Goal: Task Accomplishment & Management: Complete application form

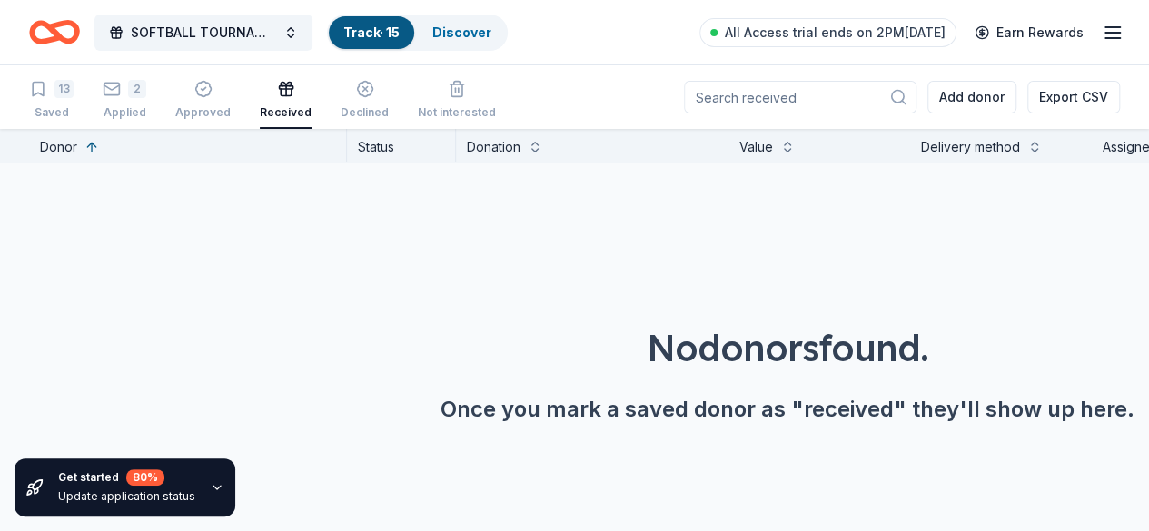
click at [1101, 25] on icon "button" at bounding box center [1112, 33] width 22 height 22
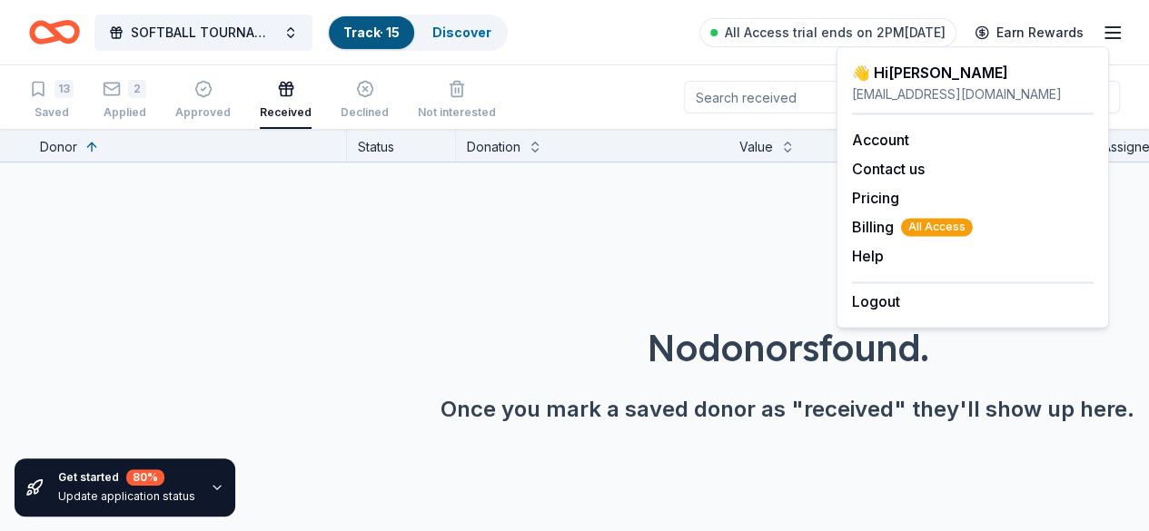
click at [593, 212] on div "No donors found. Once you mark a saved donor as "received" they'll show up here." at bounding box center [787, 323] width 1149 height 320
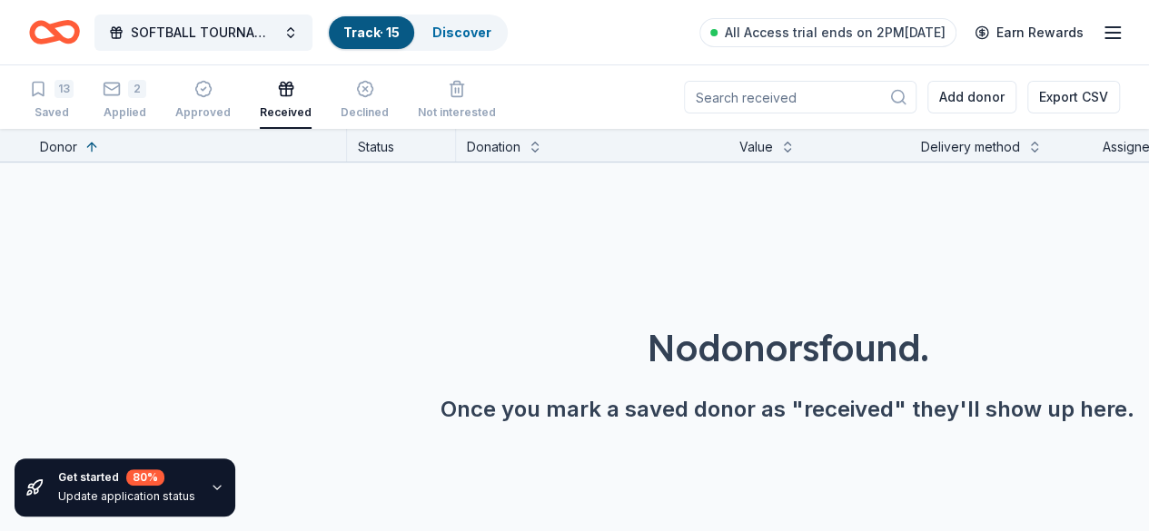
click at [376, 35] on link "Track · 15" at bounding box center [371, 32] width 56 height 15
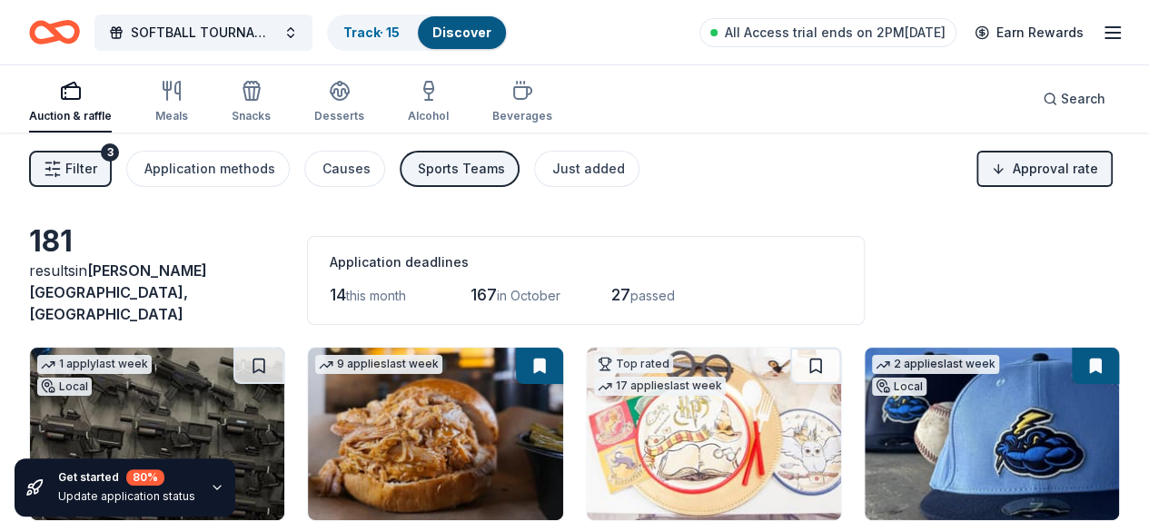
scroll to position [332, 0]
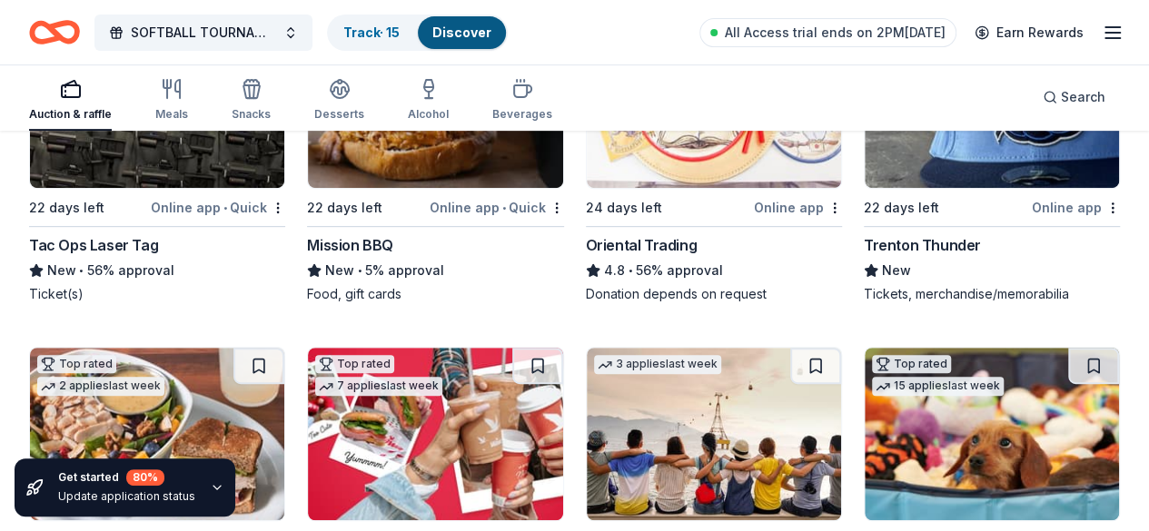
click at [176, 154] on img at bounding box center [157, 101] width 254 height 173
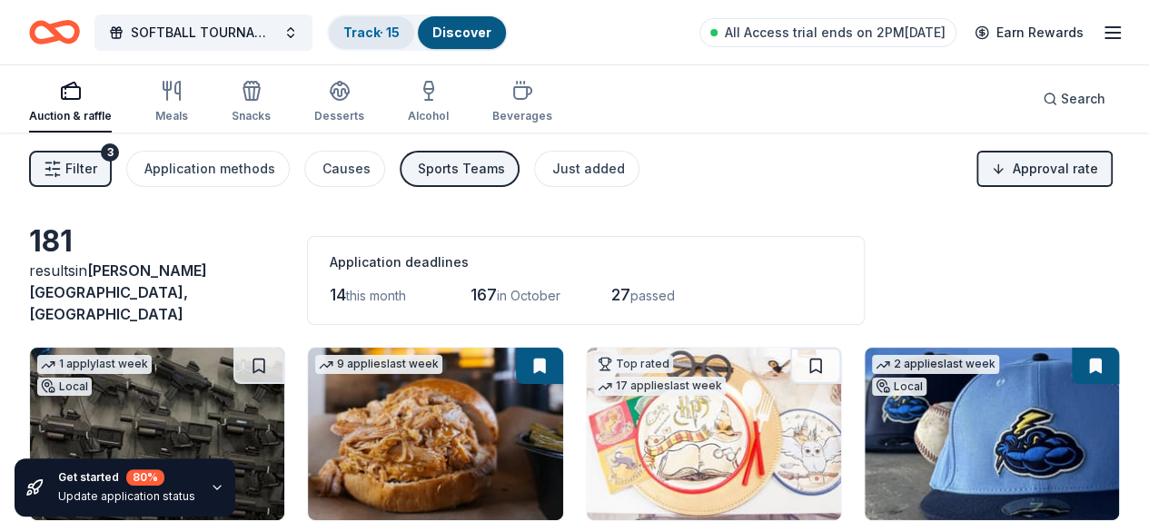
click at [378, 30] on link "Track · 15" at bounding box center [371, 32] width 56 height 15
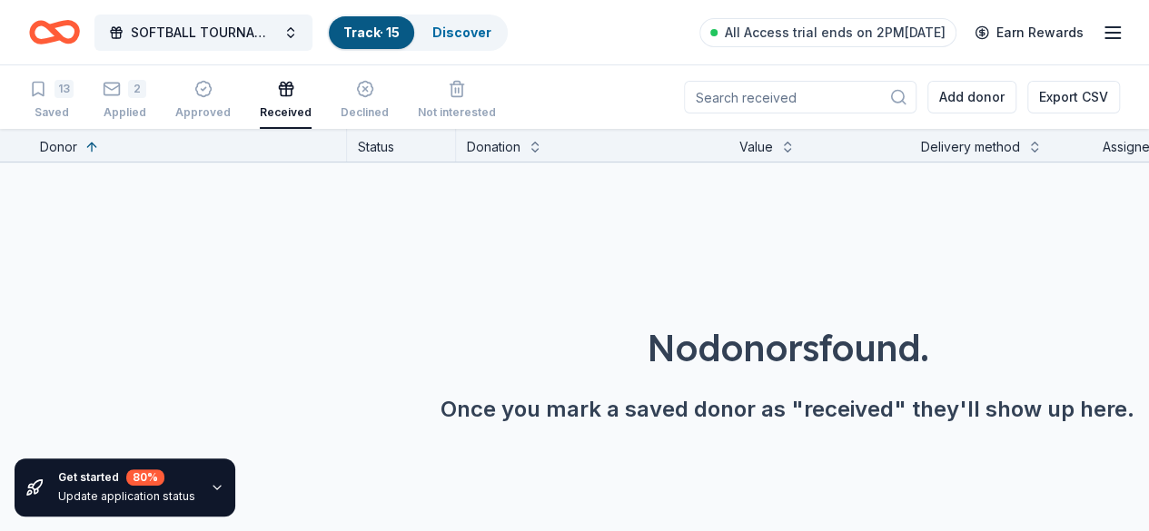
click at [88, 104] on div "13 Saved 2 Applied Approved Received Declined Not interested" at bounding box center [262, 101] width 467 height 56
click at [74, 105] on div "Saved" at bounding box center [51, 112] width 44 height 15
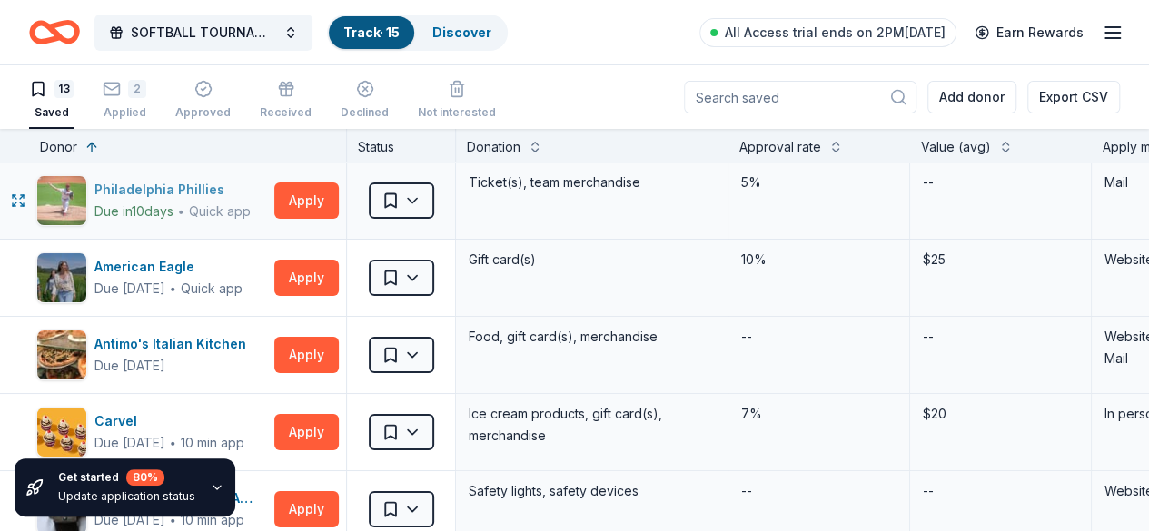
click at [249, 216] on div "Quick app" at bounding box center [220, 211] width 62 height 18
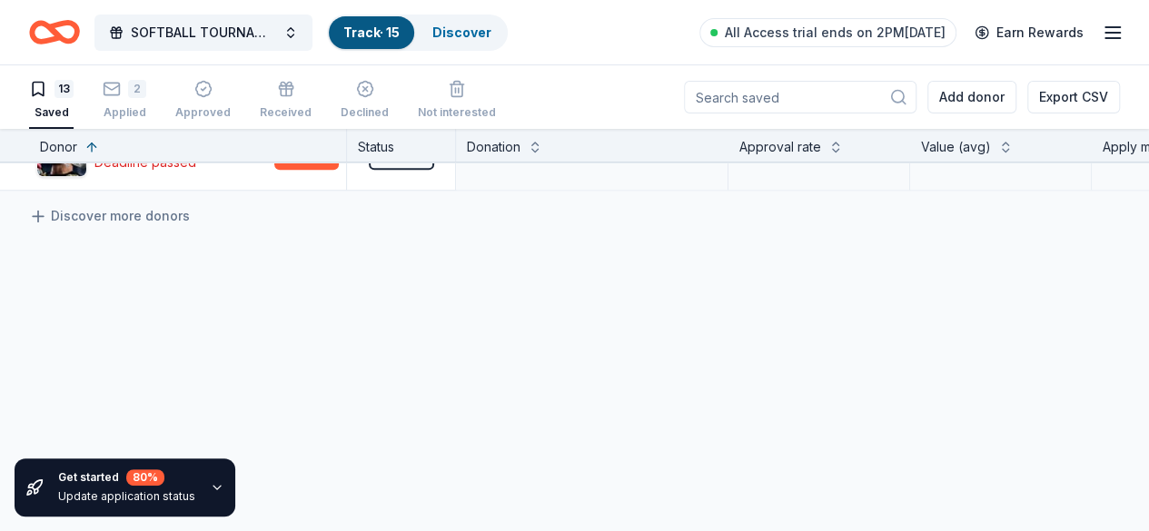
scroll to position [651, 0]
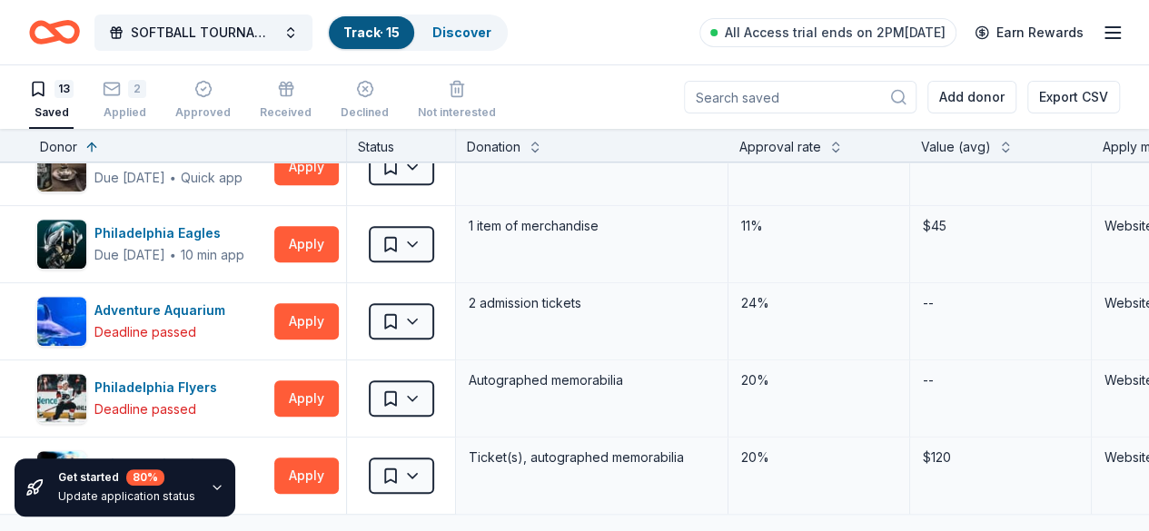
click at [210, 491] on icon "button" at bounding box center [217, 487] width 15 height 15
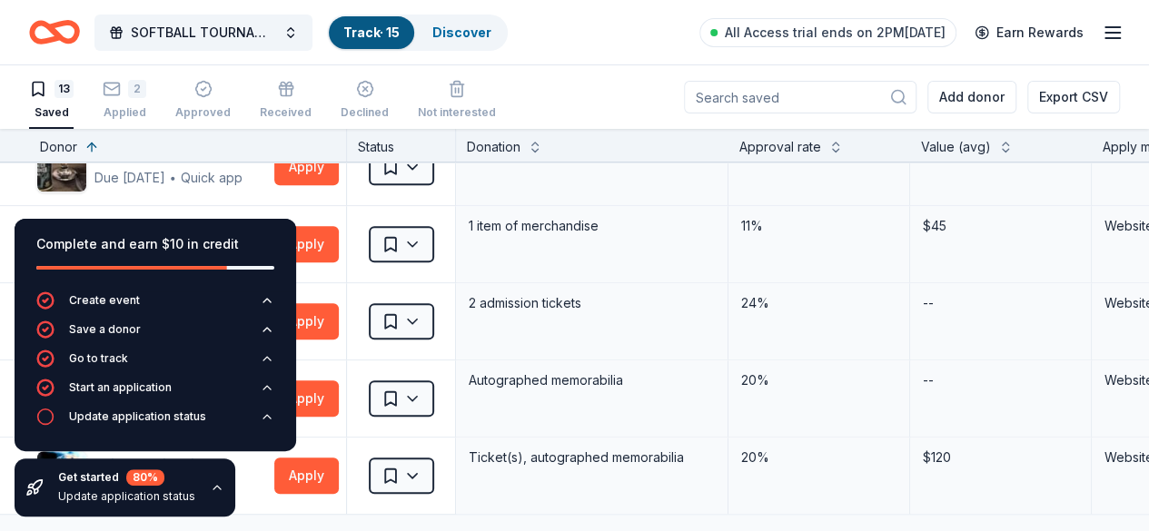
click at [240, 477] on div "Complete and earn $10 in credit Create event Save a donor Go to track Start an …" at bounding box center [155, 367] width 311 height 327
click at [239, 485] on div "Complete and earn $10 in credit Create event Save a donor Go to track Start an …" at bounding box center [155, 367] width 311 height 327
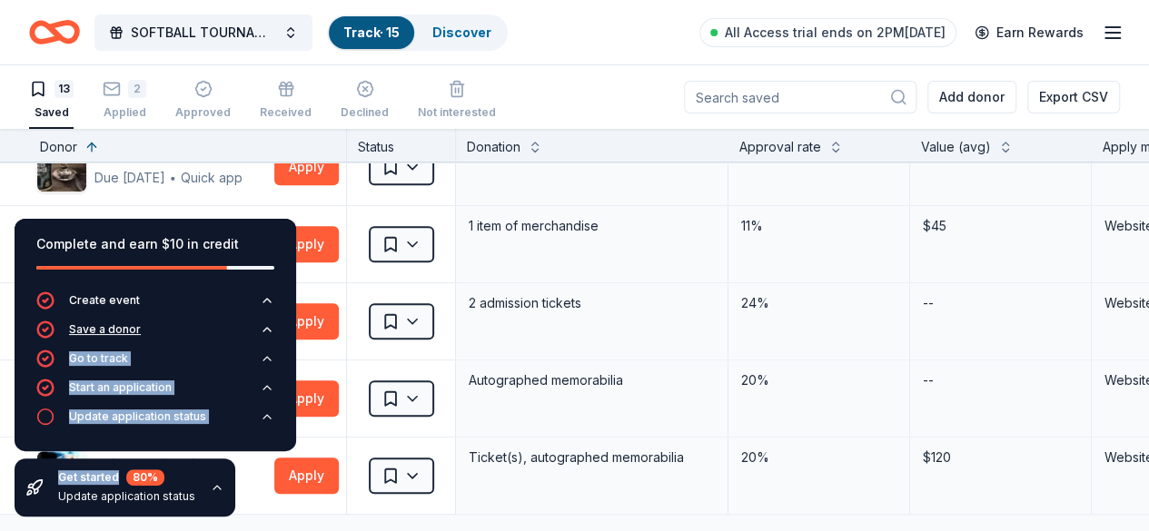
drag, startPoint x: 182, startPoint y: 481, endPoint x: 212, endPoint y: 346, distance: 138.8
click at [212, 346] on div "Complete and earn $10 in credit Create event Save a donor Go to track Start an …" at bounding box center [155, 367] width 311 height 327
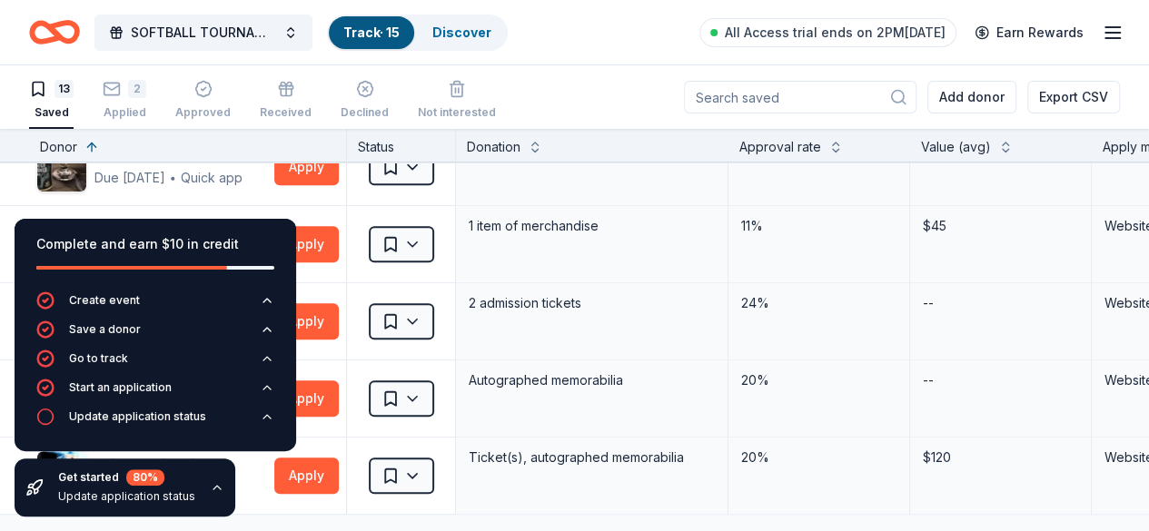
drag, startPoint x: 283, startPoint y: 513, endPoint x: 272, endPoint y: 486, distance: 29.3
click at [283, 513] on div "Complete and earn $10 in credit Create event Save a donor Go to track Start an …" at bounding box center [155, 367] width 311 height 327
click at [252, 249] on div "Complete and earn $10 in credit" at bounding box center [155, 244] width 238 height 22
click at [213, 489] on icon "button" at bounding box center [217, 487] width 15 height 15
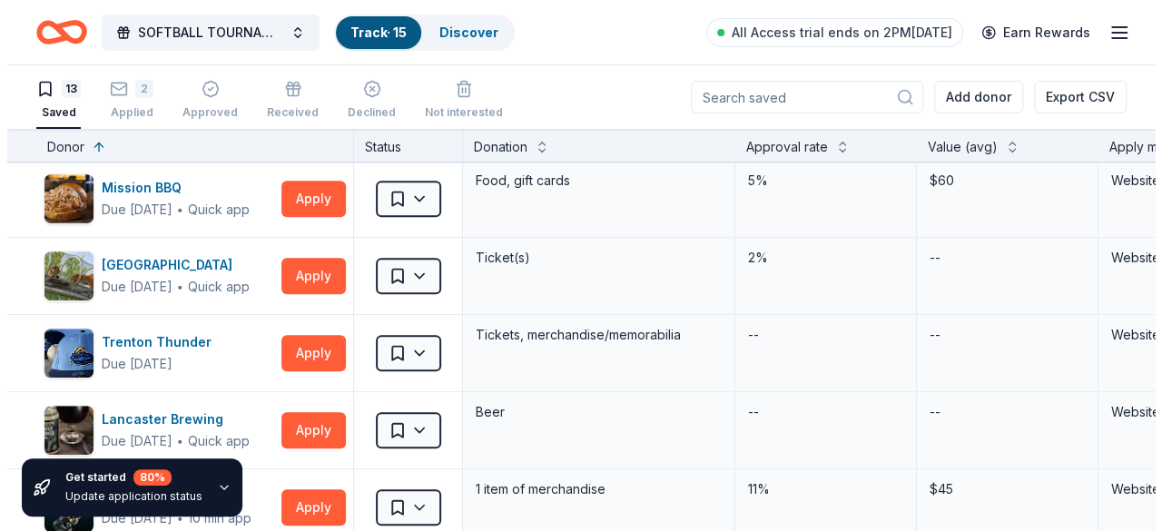
scroll to position [420, 0]
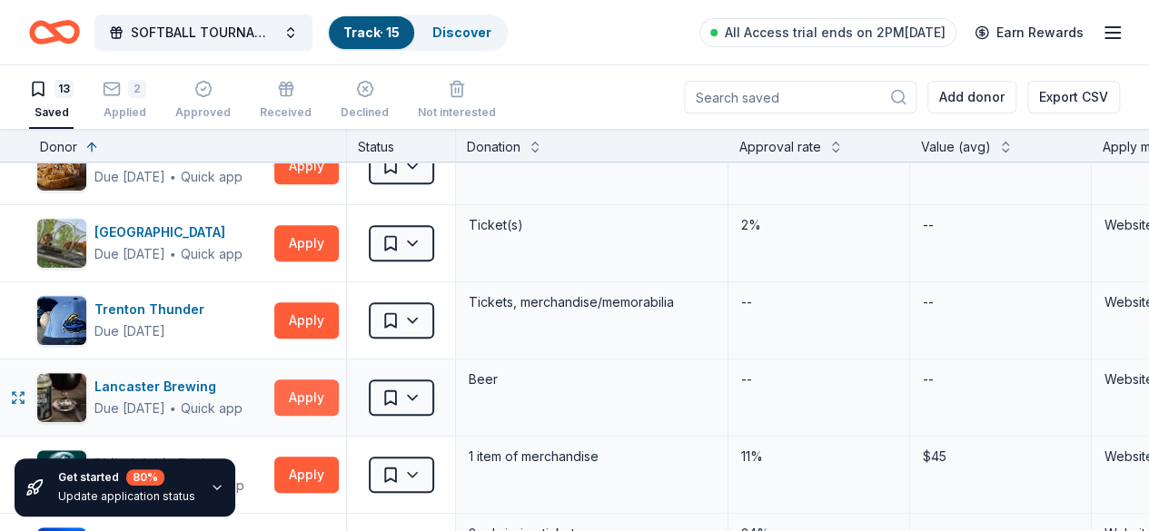
click at [338, 391] on button "Apply" at bounding box center [306, 398] width 64 height 36
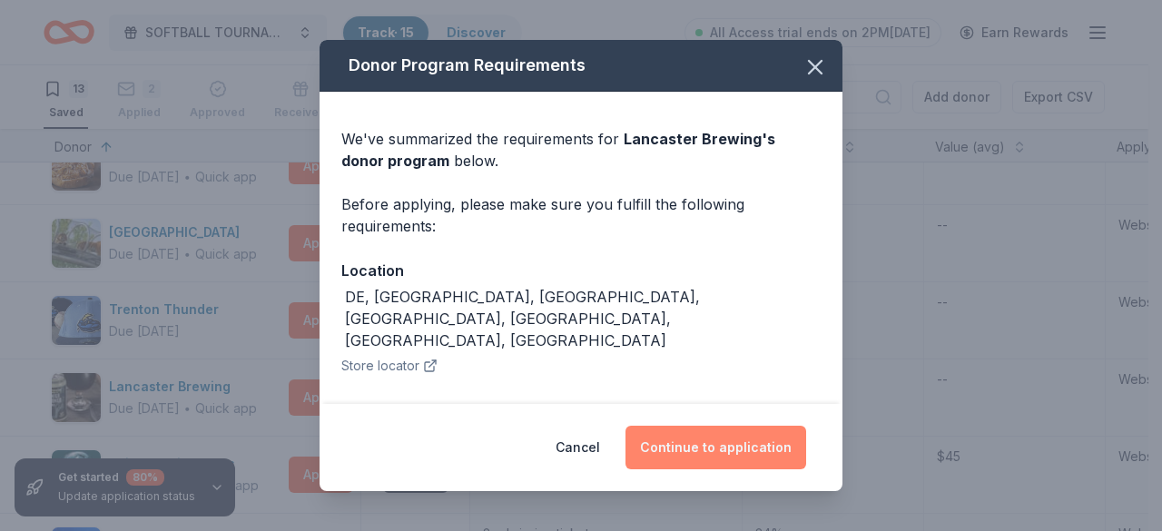
click at [694, 448] on button "Continue to application" at bounding box center [716, 448] width 181 height 44
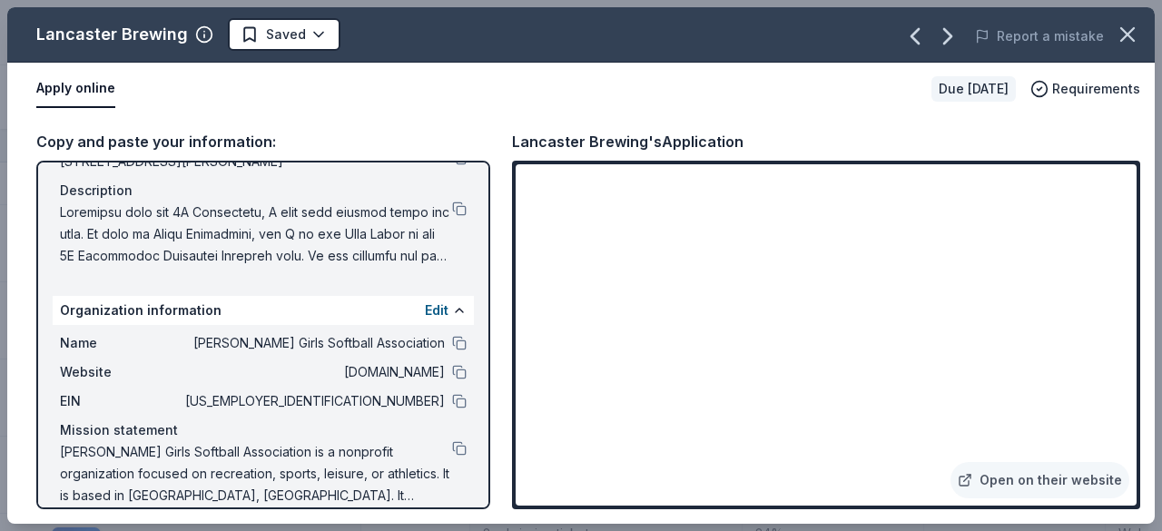
scroll to position [187, 0]
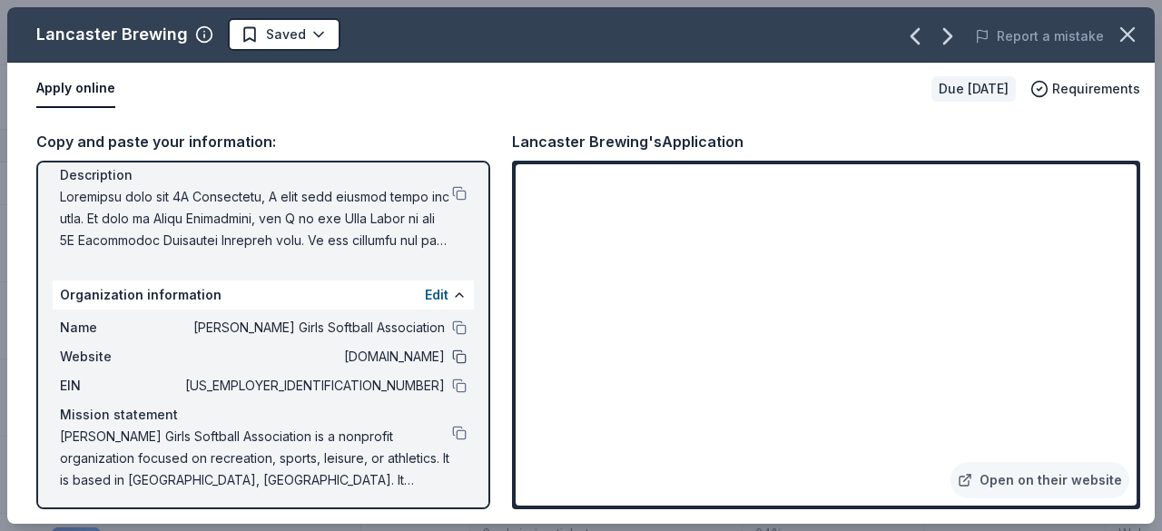
click at [452, 357] on button at bounding box center [459, 357] width 15 height 15
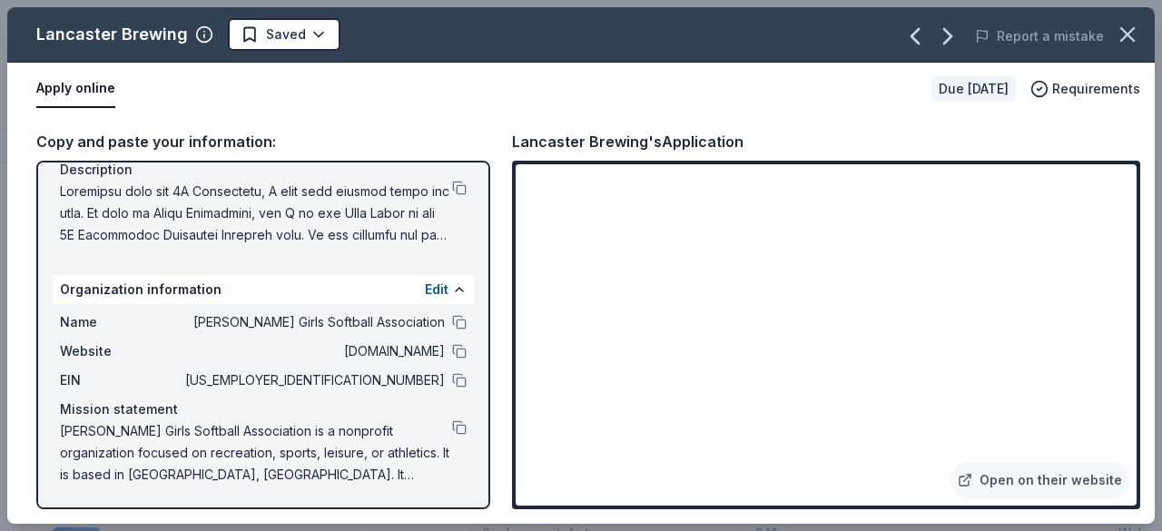
scroll to position [0, 0]
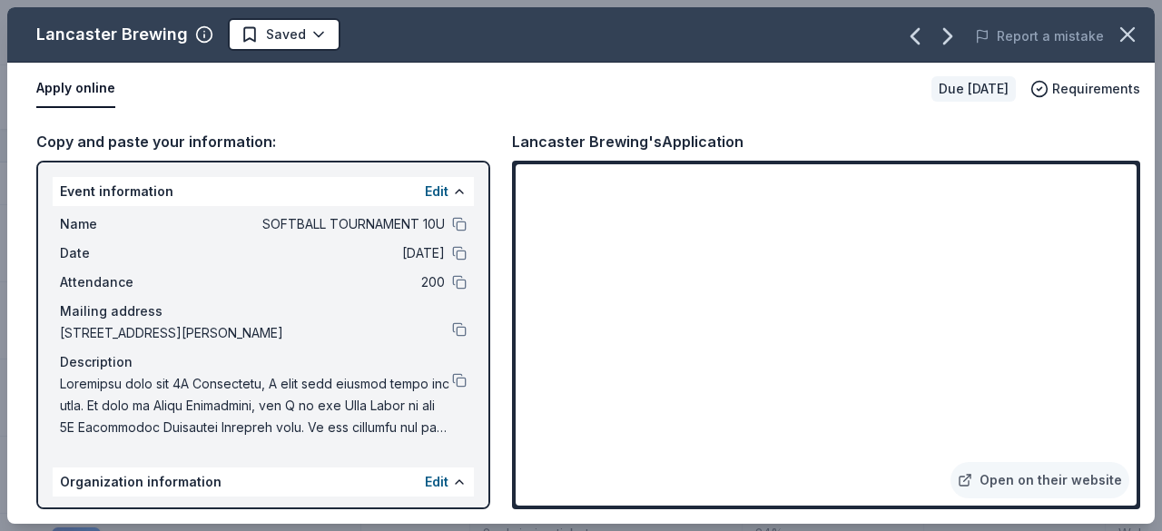
click at [416, 430] on span at bounding box center [256, 405] width 392 height 65
click at [452, 383] on button at bounding box center [459, 380] width 15 height 15
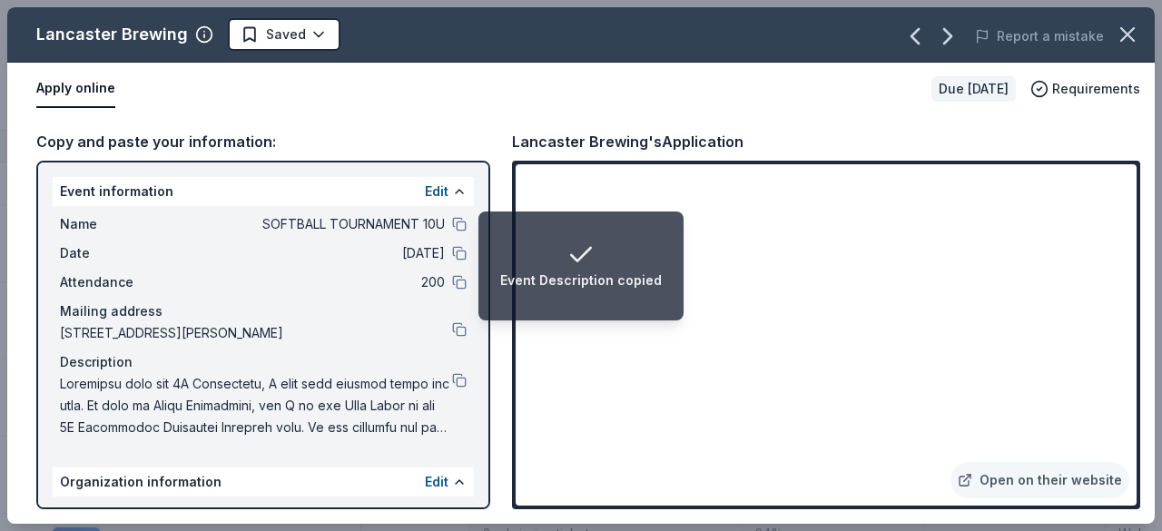
click at [368, 413] on span at bounding box center [256, 405] width 392 height 65
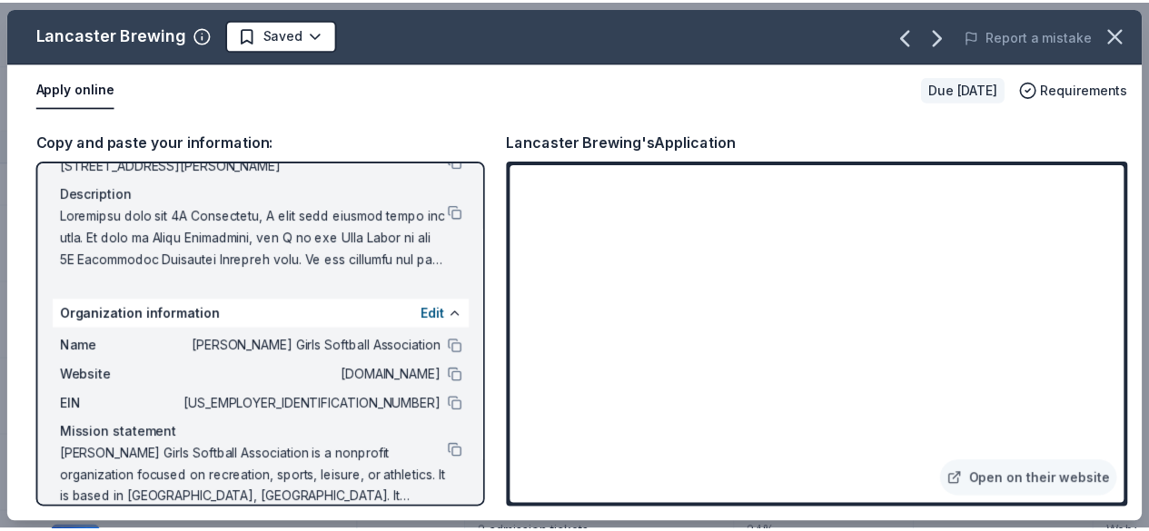
scroll to position [192, 0]
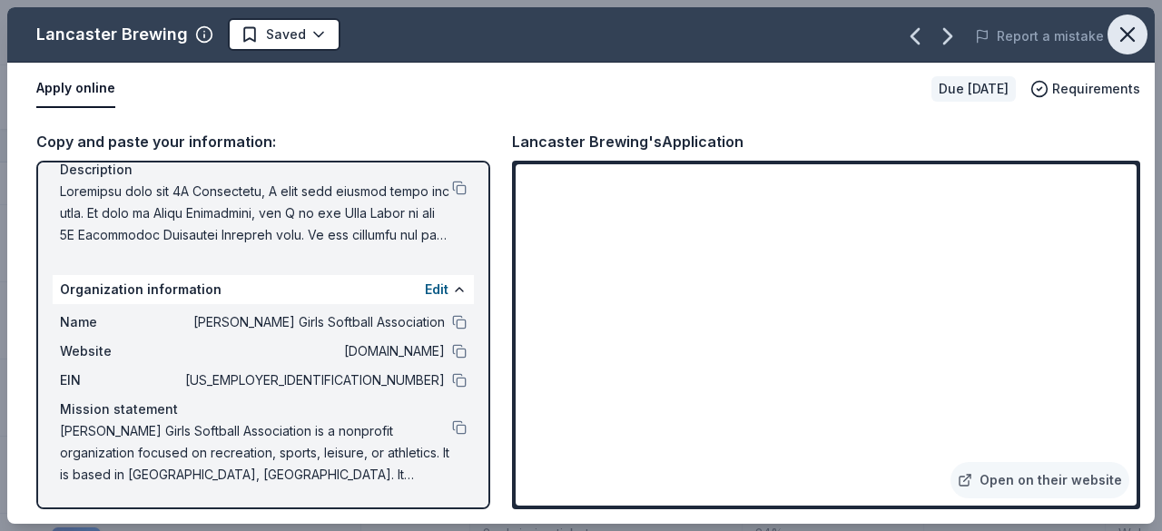
click at [1123, 35] on icon "button" at bounding box center [1127, 34] width 25 height 25
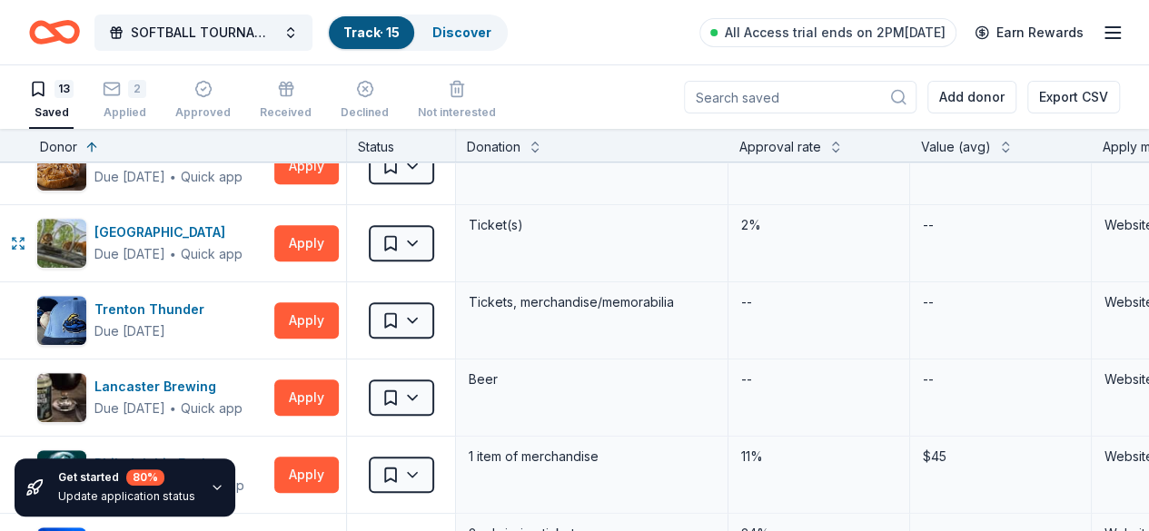
scroll to position [0, 0]
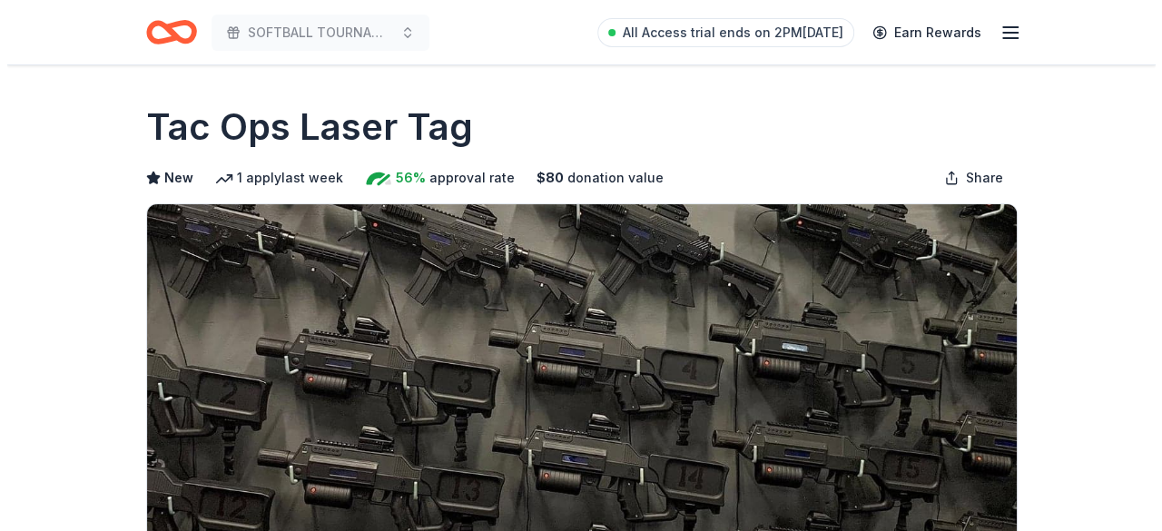
scroll to position [332, 0]
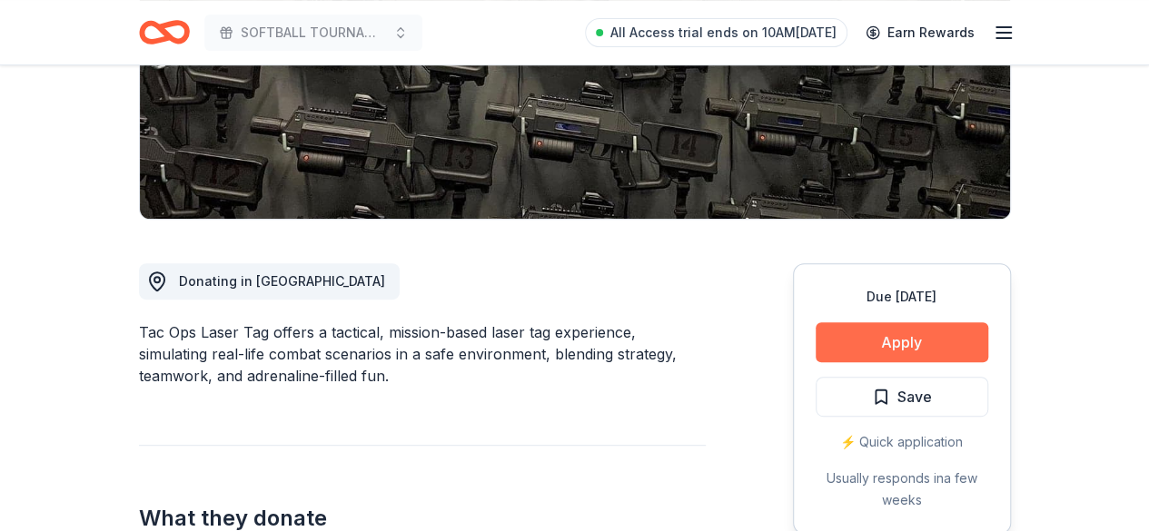
click at [850, 337] on button "Apply" at bounding box center [901, 342] width 173 height 40
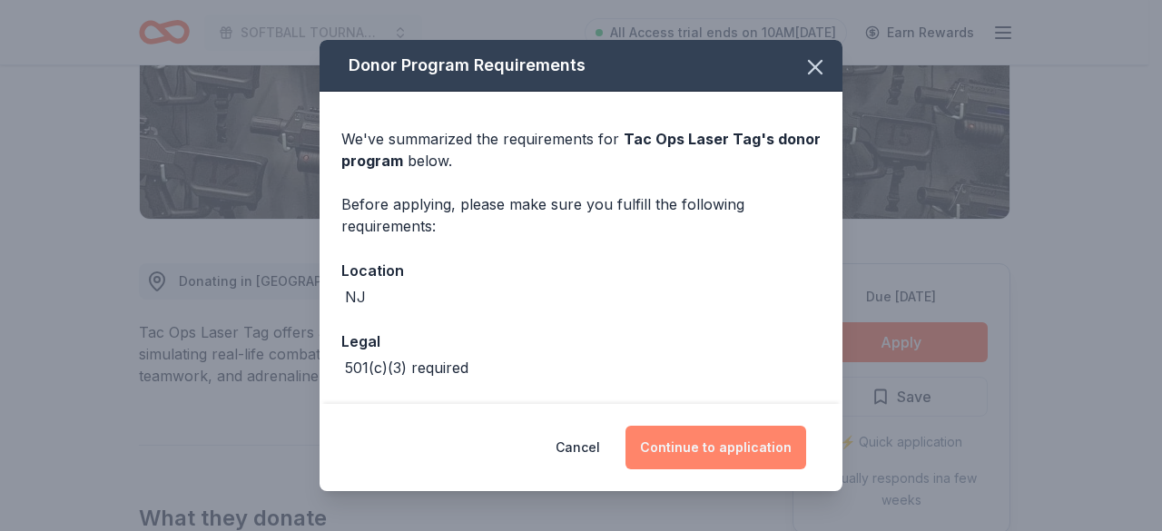
click at [754, 457] on button "Continue to application" at bounding box center [716, 448] width 181 height 44
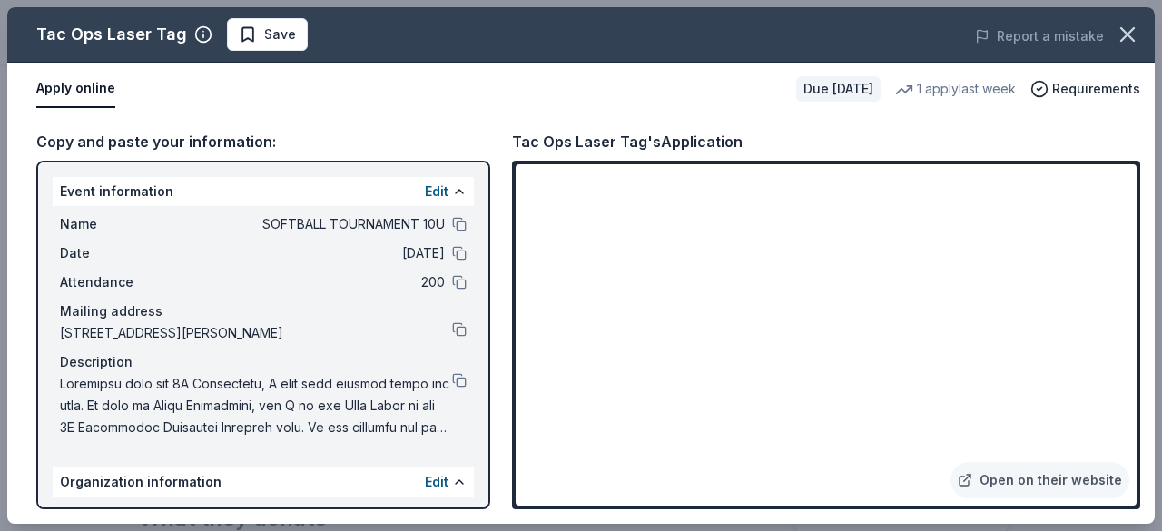
click at [1042, 475] on link "Open on their website" at bounding box center [1040, 480] width 179 height 36
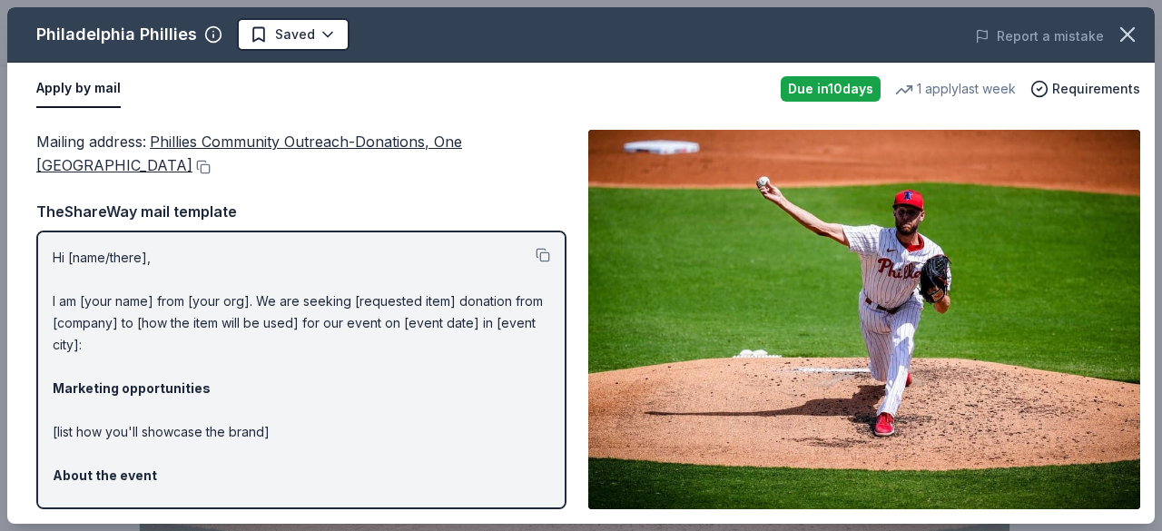
scroll to position [666, 0]
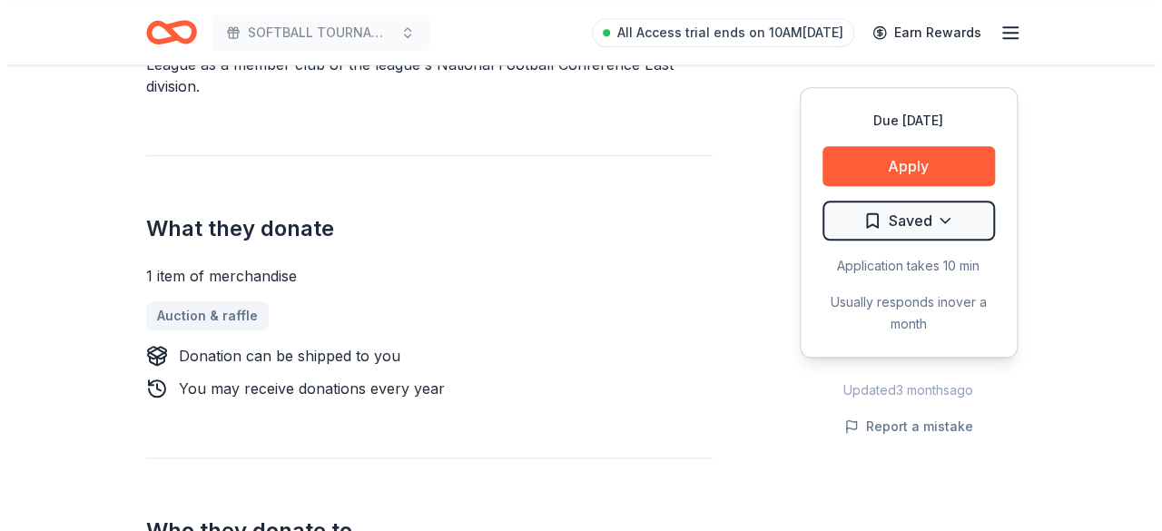
scroll to position [332, 0]
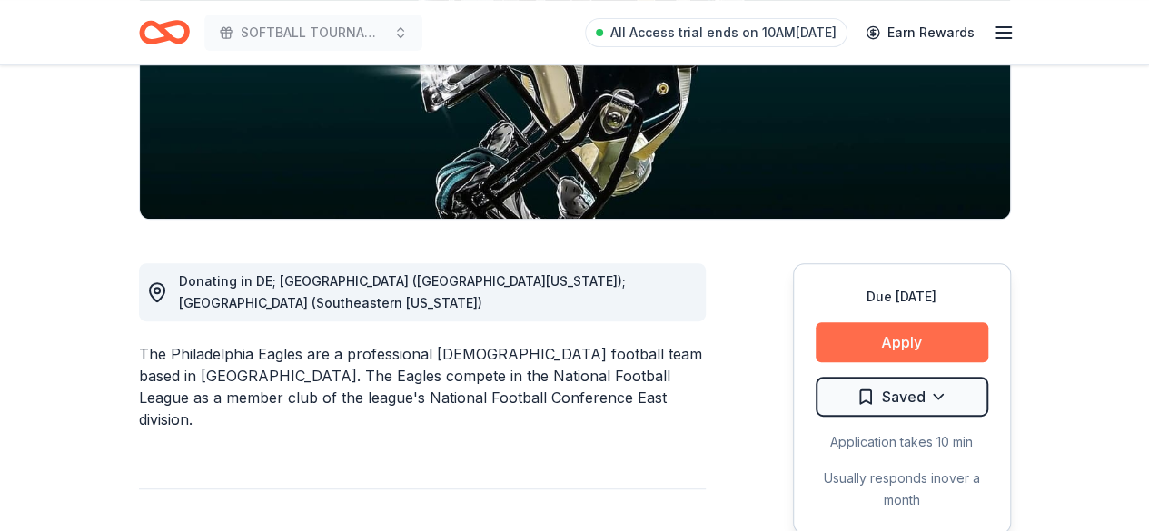
click at [922, 343] on button "Apply" at bounding box center [901, 342] width 173 height 40
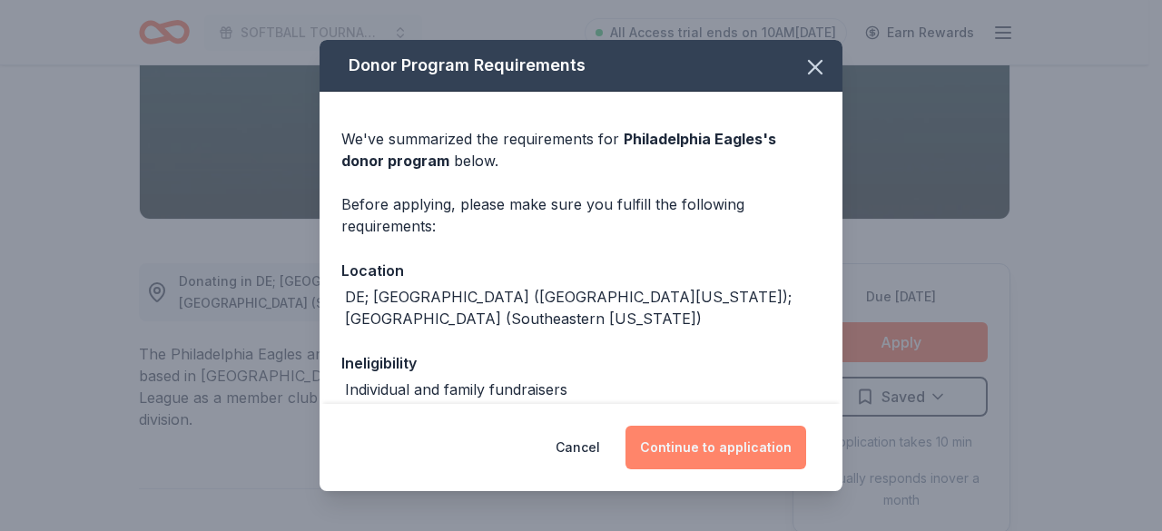
click at [783, 455] on button "Continue to application" at bounding box center [716, 448] width 181 height 44
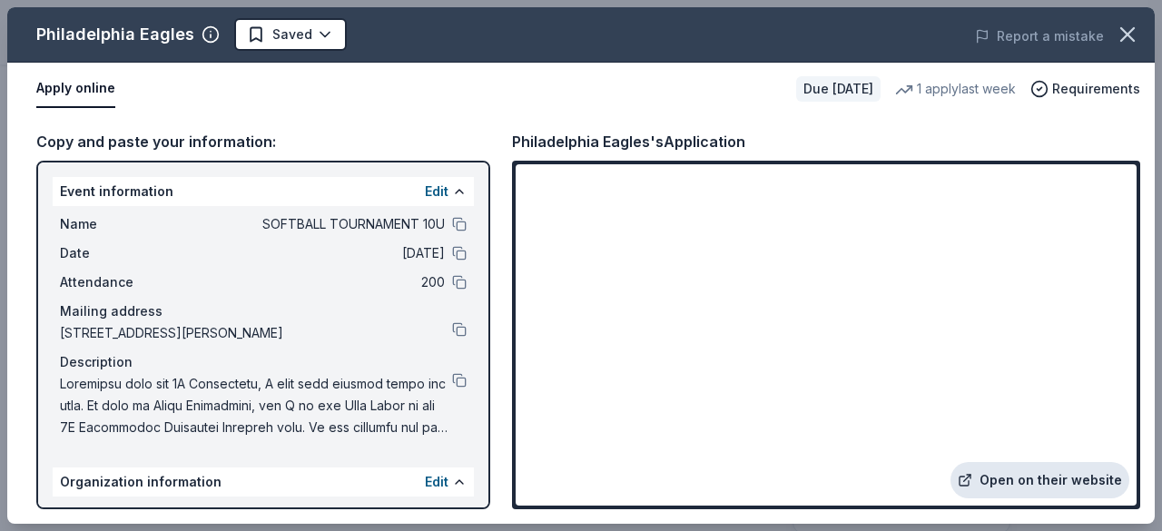
click at [1028, 477] on link "Open on their website" at bounding box center [1040, 480] width 179 height 36
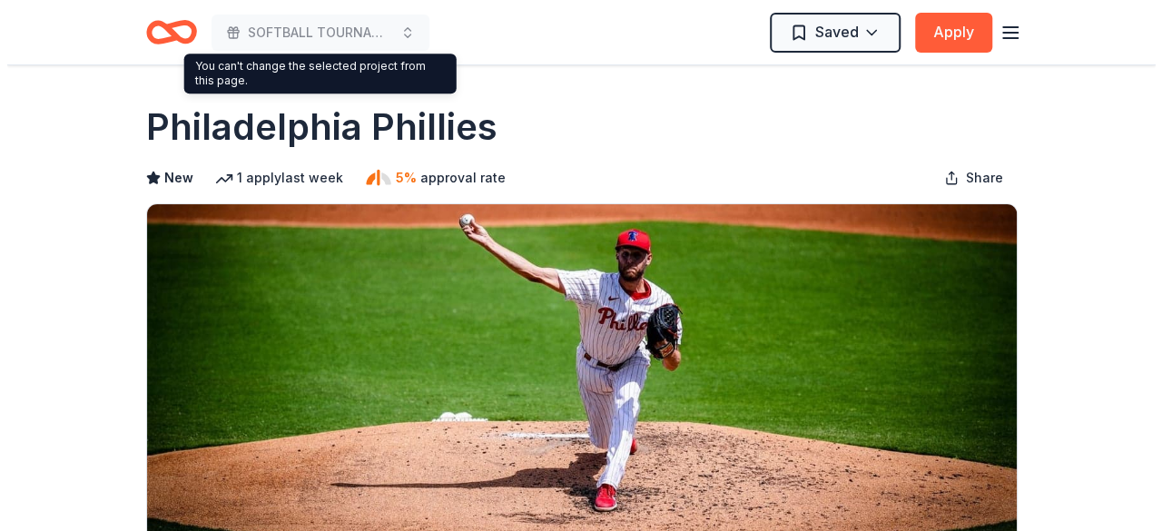
scroll to position [332, 0]
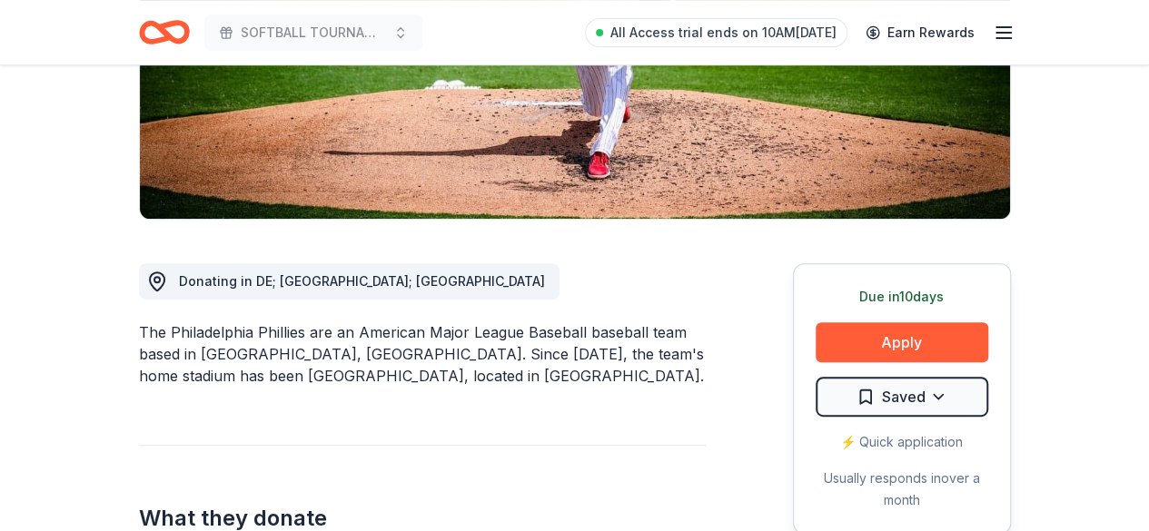
click at [927, 438] on div "⚡️ Quick application" at bounding box center [901, 442] width 173 height 22
click at [917, 442] on div "⚡️ Quick application" at bounding box center [901, 442] width 173 height 22
click at [891, 455] on div "Due in 10 days Apply Saved ⚡️ Quick application Usually responds in over a month" at bounding box center [902, 398] width 218 height 271
click at [866, 338] on button "Apply" at bounding box center [901, 342] width 173 height 40
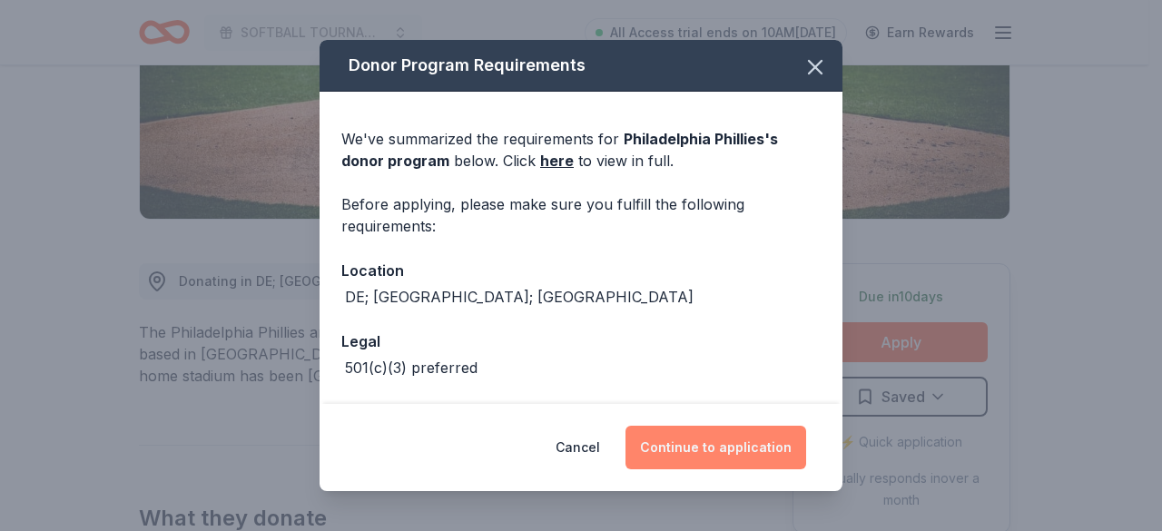
click at [761, 444] on button "Continue to application" at bounding box center [716, 448] width 181 height 44
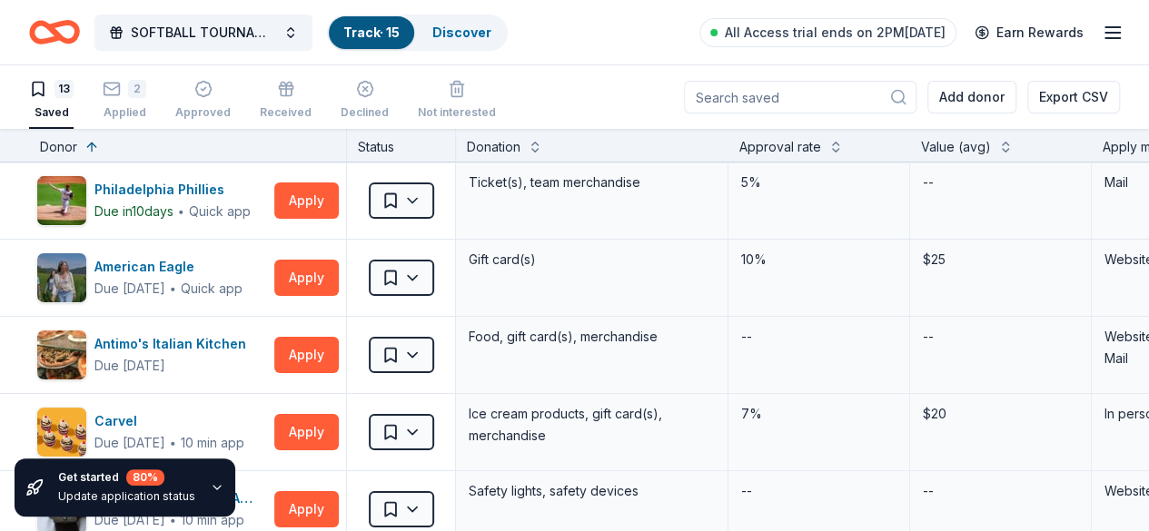
click at [146, 102] on div "2 Applied" at bounding box center [125, 100] width 44 height 40
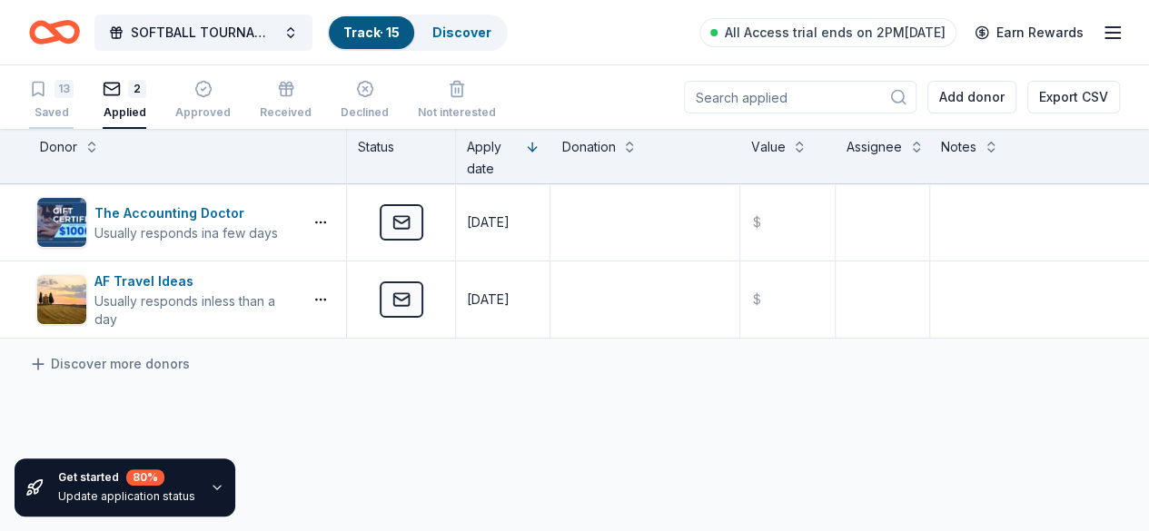
click at [67, 88] on div "13" at bounding box center [51, 89] width 44 height 18
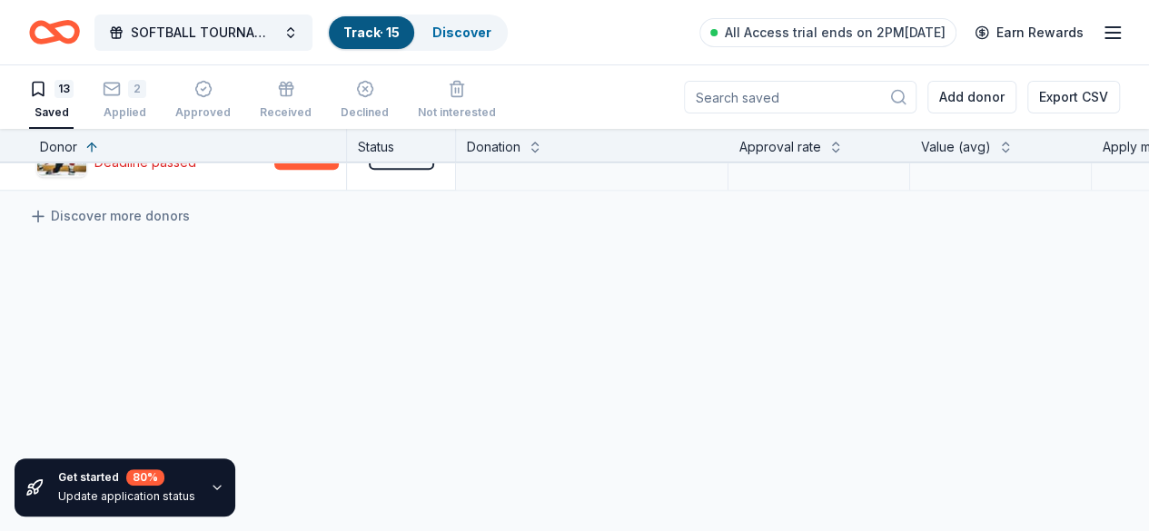
scroll to position [651, 0]
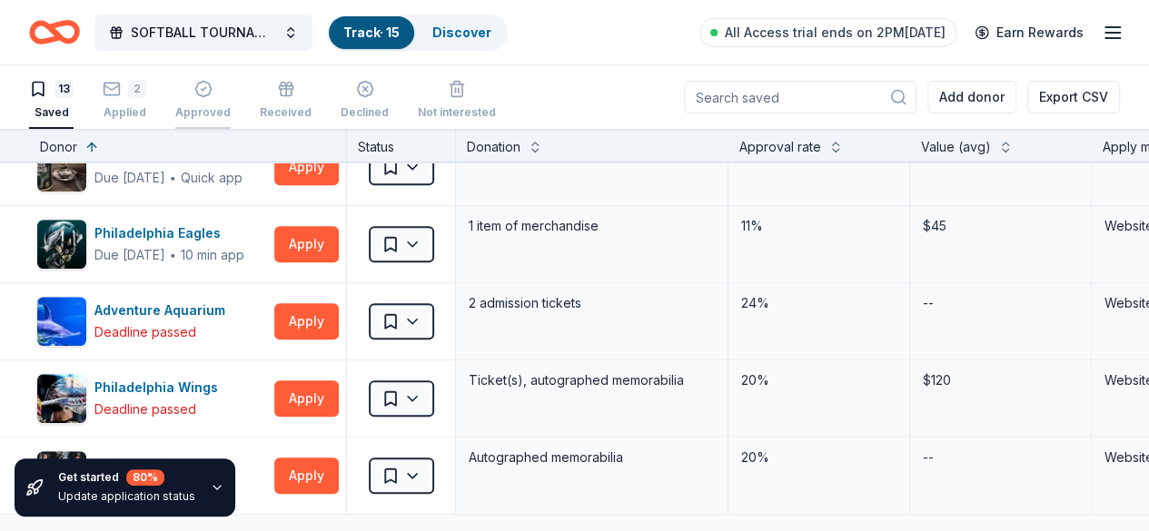
click at [231, 113] on div "Approved" at bounding box center [202, 112] width 55 height 15
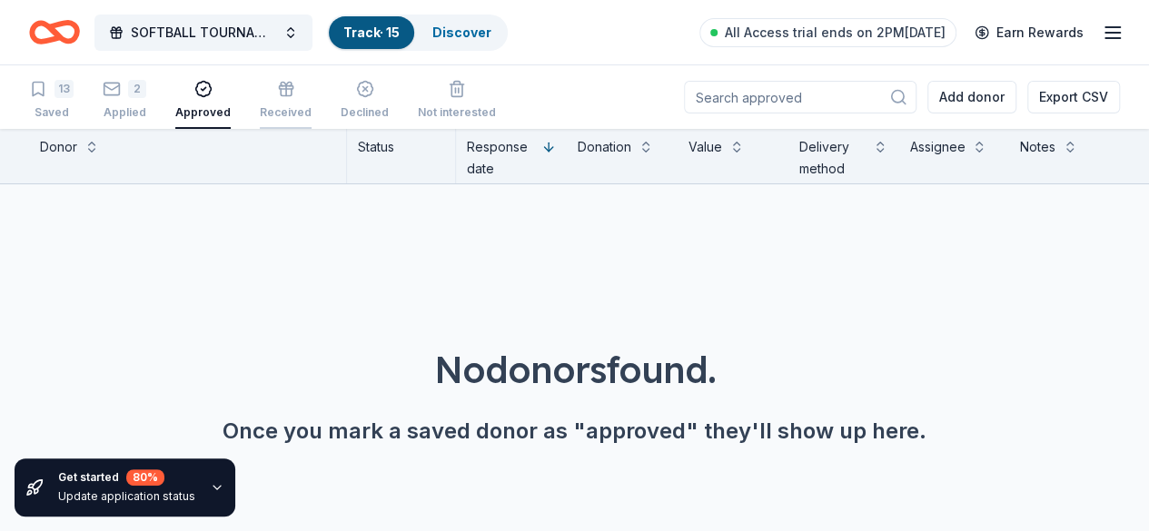
click at [295, 110] on div "Received" at bounding box center [286, 112] width 52 height 15
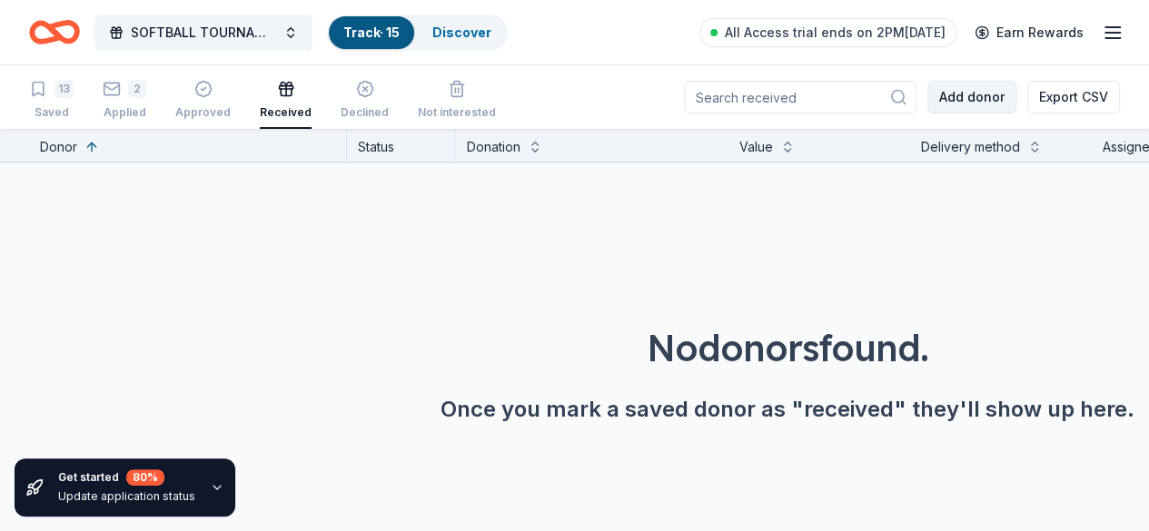
click at [939, 94] on button "Add donor" at bounding box center [971, 97] width 89 height 33
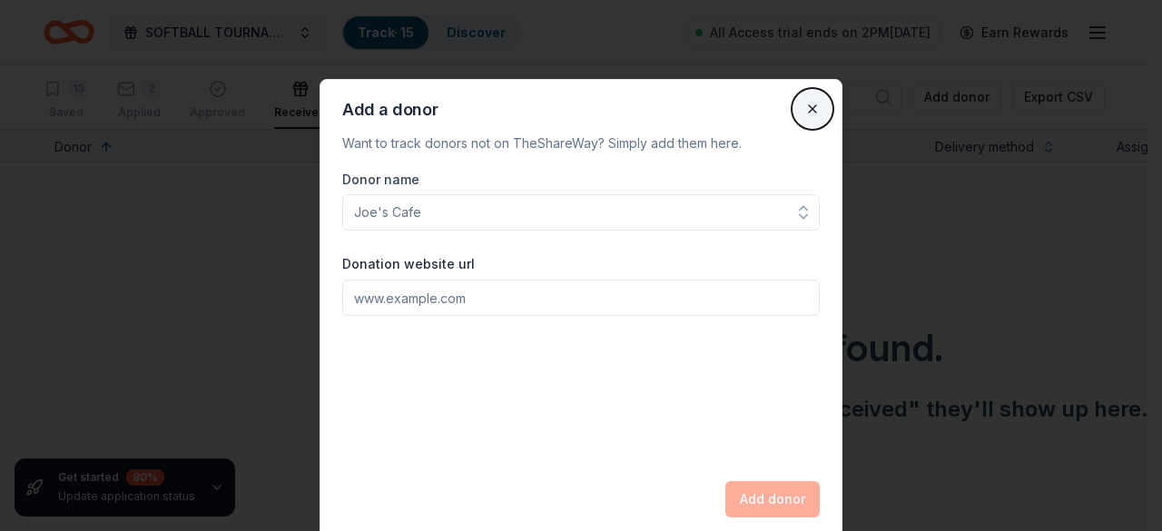
click at [814, 104] on button "Close" at bounding box center [812, 109] width 36 height 36
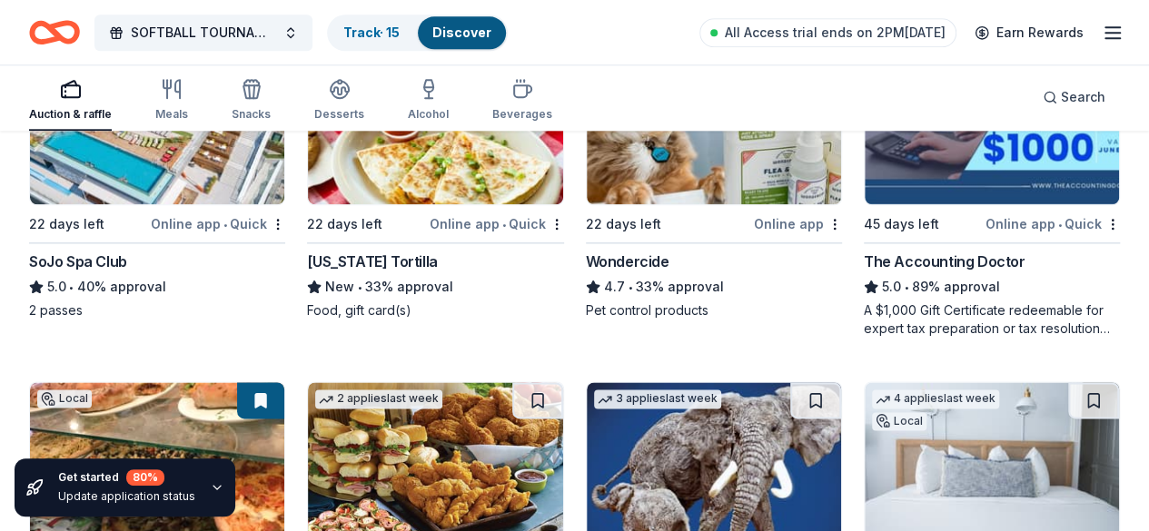
scroll to position [1304, 0]
